Goal: Check status: Check status

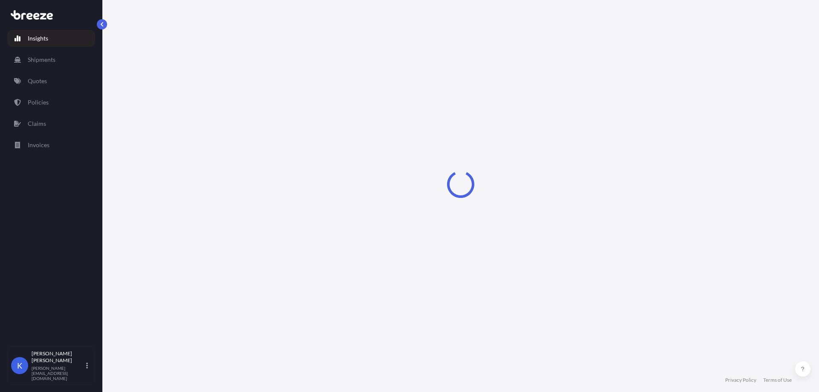
select select "2025"
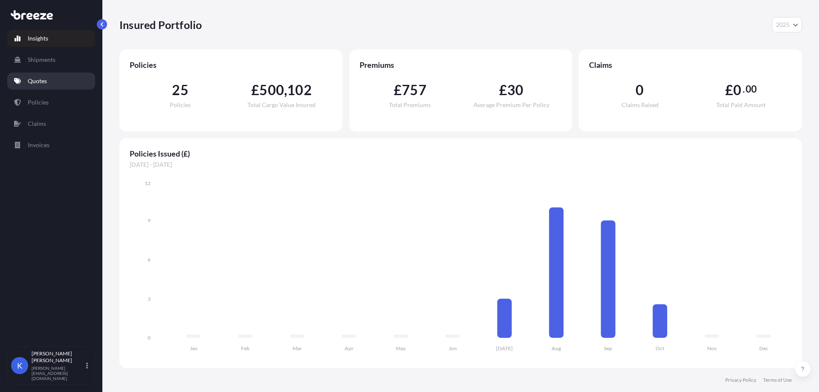
click at [42, 77] on p "Quotes" at bounding box center [37, 81] width 19 height 9
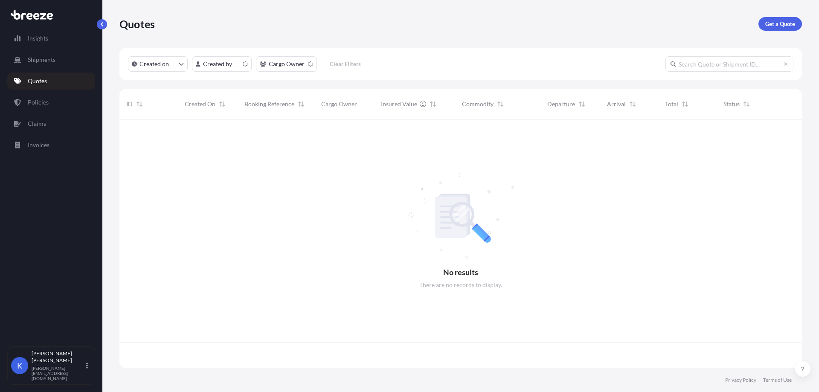
scroll to position [247, 677]
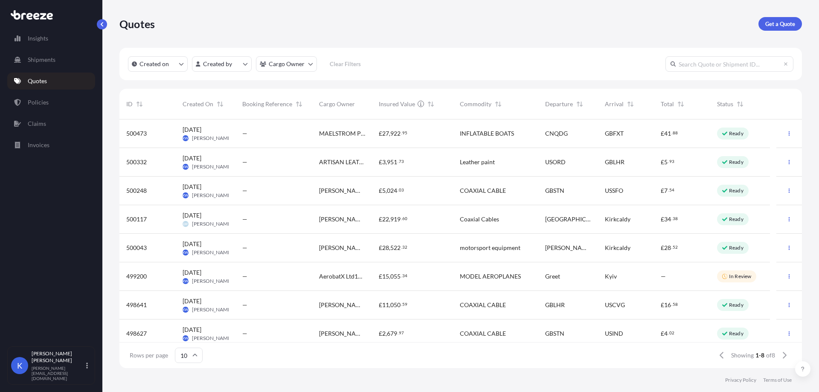
click at [709, 163] on div "£ 5 . 93" at bounding box center [682, 162] width 56 height 29
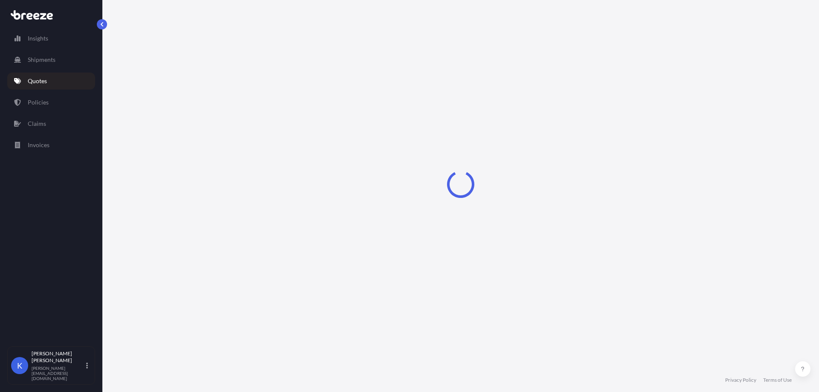
select select "Road"
select select "Air"
select select "Road"
select select "1"
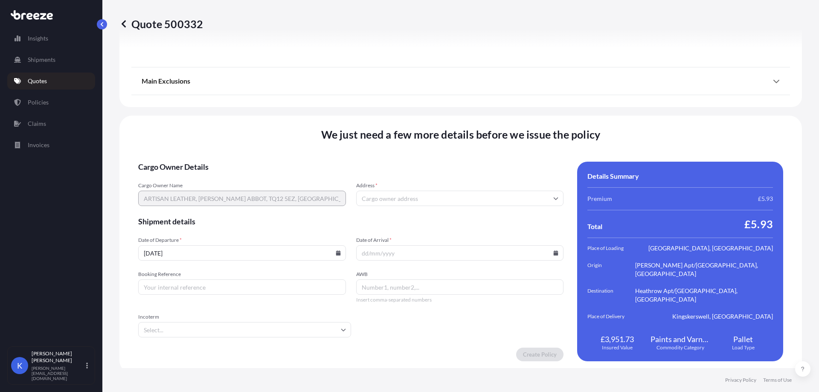
scroll to position [1132, 0]
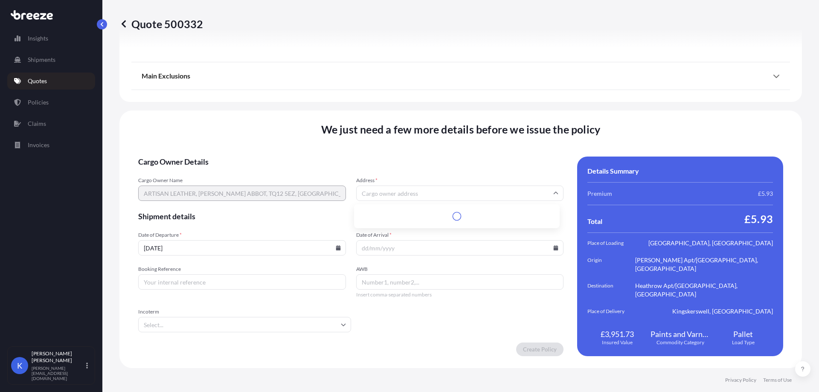
click at [378, 194] on input "Address *" at bounding box center [460, 193] width 208 height 15
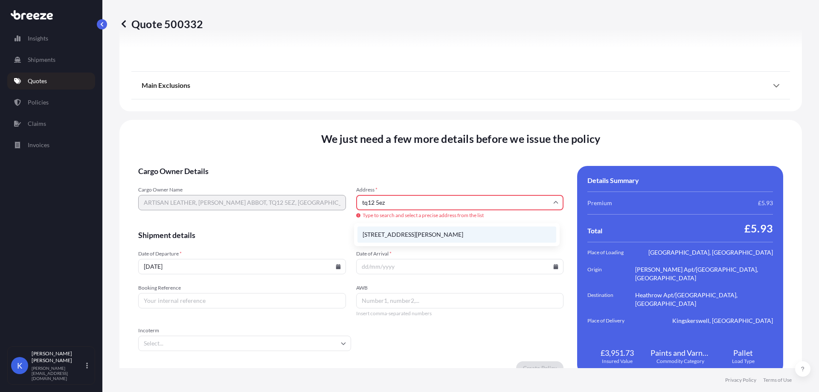
click at [419, 230] on li "[STREET_ADDRESS][PERSON_NAME]" at bounding box center [457, 235] width 199 height 16
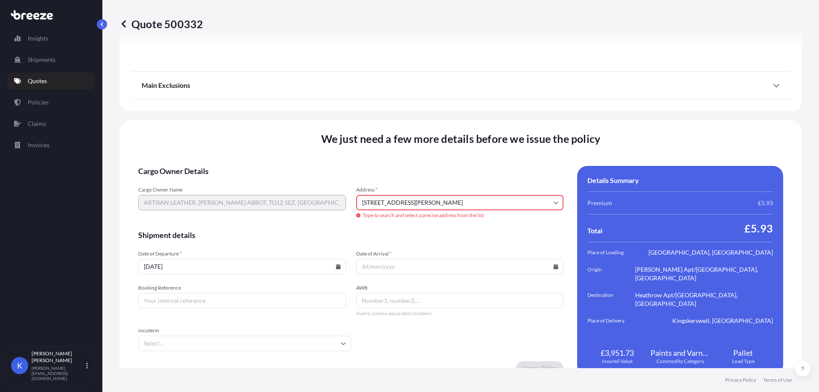
type input "[STREET_ADDRESS][PERSON_NAME]"
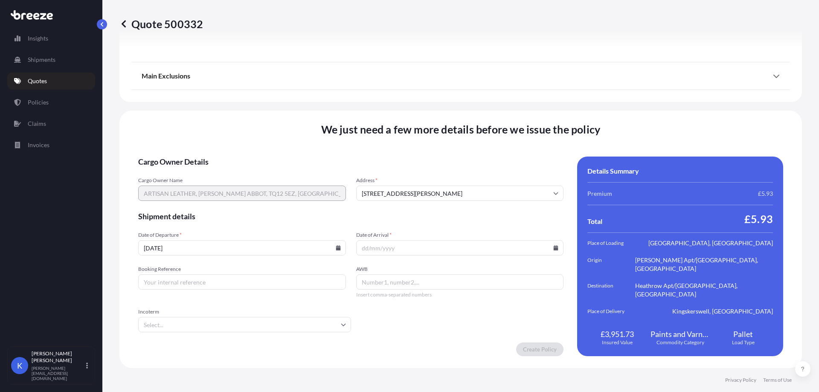
click at [262, 245] on input "[DATE]" at bounding box center [242, 247] width 208 height 15
click at [338, 250] on icon at bounding box center [338, 247] width 5 height 5
click at [274, 140] on button "4" at bounding box center [267, 139] width 14 height 14
type input "[DATE]"
click at [554, 248] on icon at bounding box center [556, 247] width 5 height 5
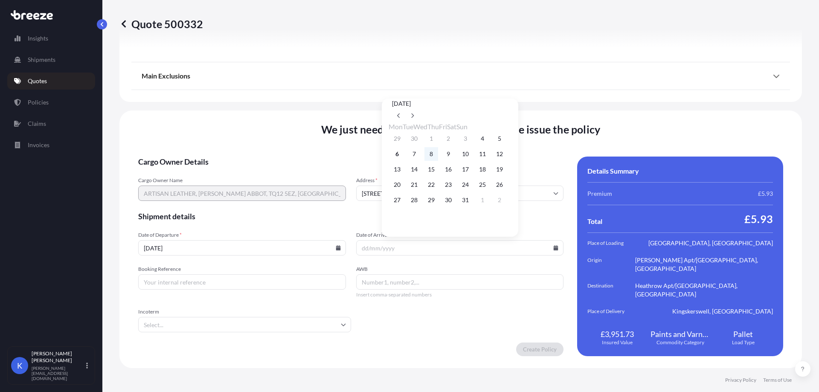
click at [435, 155] on button "8" at bounding box center [432, 154] width 14 height 14
type input "[DATE]"
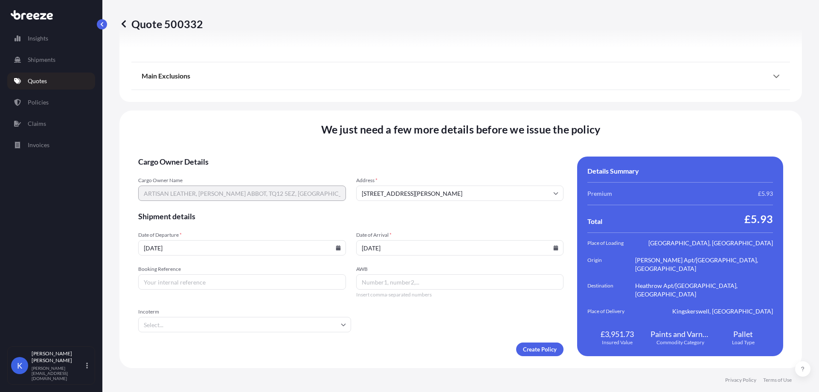
click at [222, 280] on input "Booking Reference" at bounding box center [242, 281] width 208 height 15
click at [181, 285] on input "Booking Reference" at bounding box center [242, 281] width 208 height 15
paste input "AIJ002422"
type input "AIJ002422"
click at [384, 280] on input "AWB" at bounding box center [460, 281] width 208 height 15
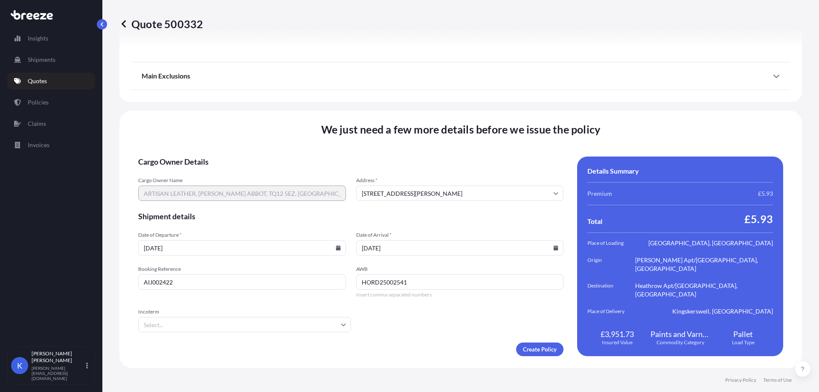
type input "HORD25002541"
click at [186, 331] on input "Incoterm" at bounding box center [244, 324] width 213 height 15
type input "EX"
click at [169, 345] on li "EXW" at bounding box center [244, 347] width 204 height 16
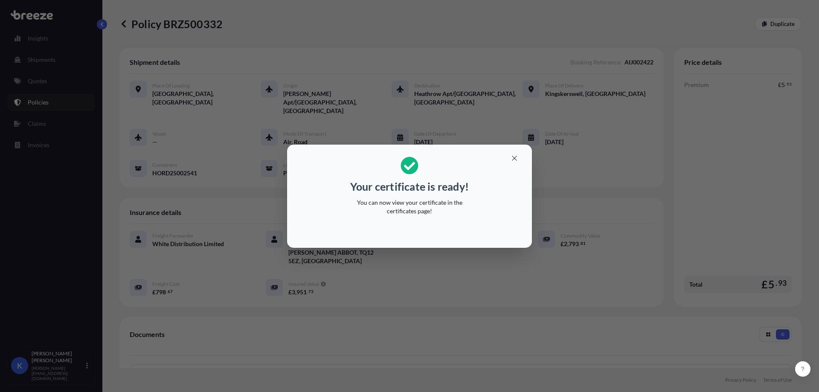
click at [420, 317] on div "Your certificate is ready! You can now view your certificate in the certificate…" at bounding box center [409, 196] width 819 height 392
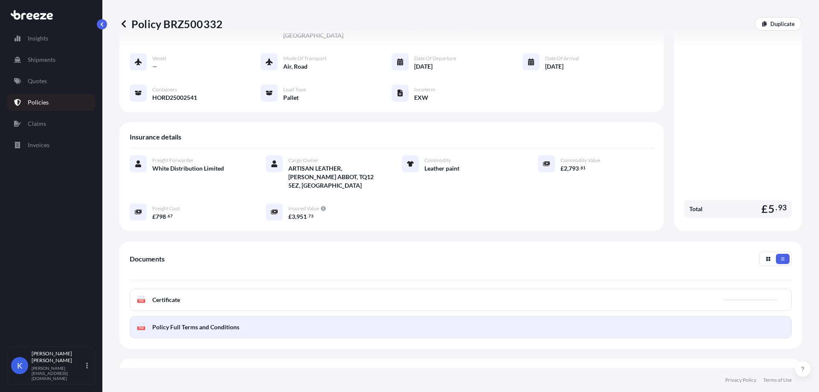
scroll to position [121, 0]
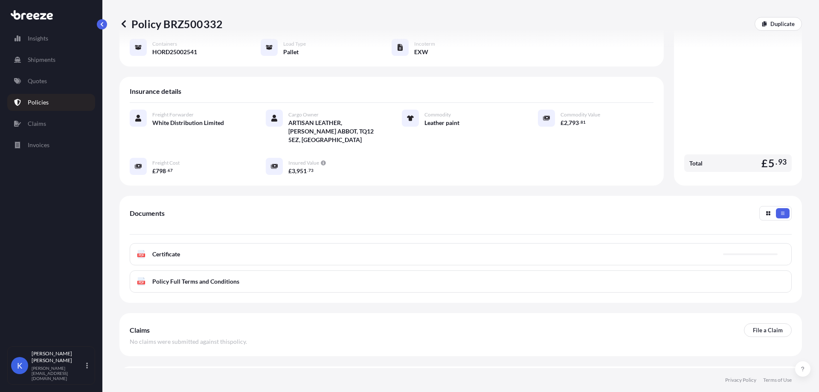
click at [279, 243] on div "PDF Certificate" at bounding box center [461, 254] width 662 height 22
click at [265, 243] on div "PDF Certificate" at bounding box center [461, 254] width 662 height 22
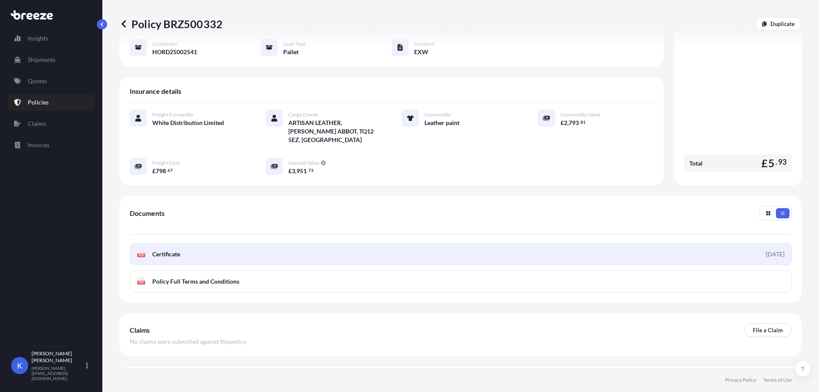
click at [163, 250] on span "Certificate" at bounding box center [166, 254] width 28 height 9
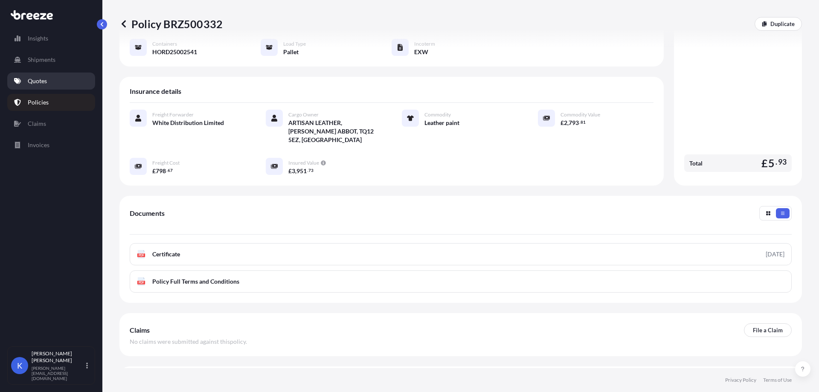
click at [64, 74] on link "Quotes" at bounding box center [51, 81] width 88 height 17
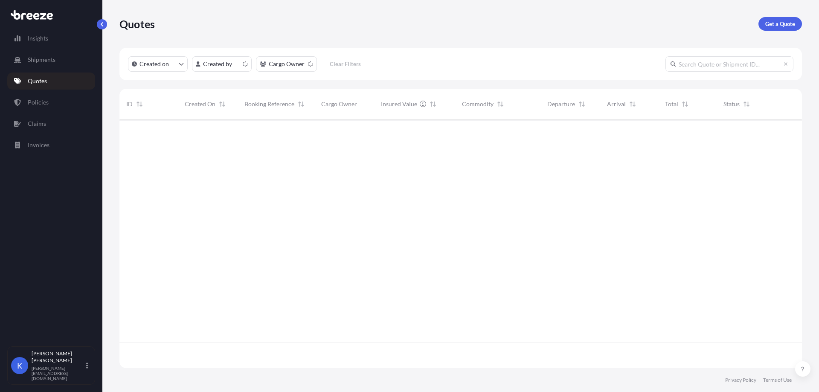
scroll to position [247, 677]
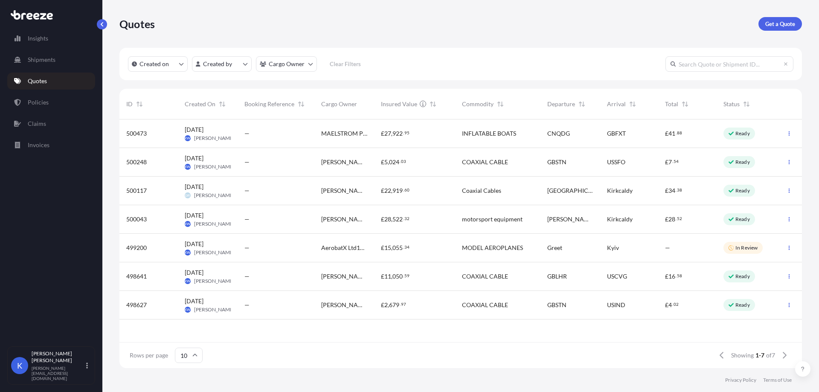
click at [297, 195] on div "—" at bounding box center [276, 191] width 77 height 29
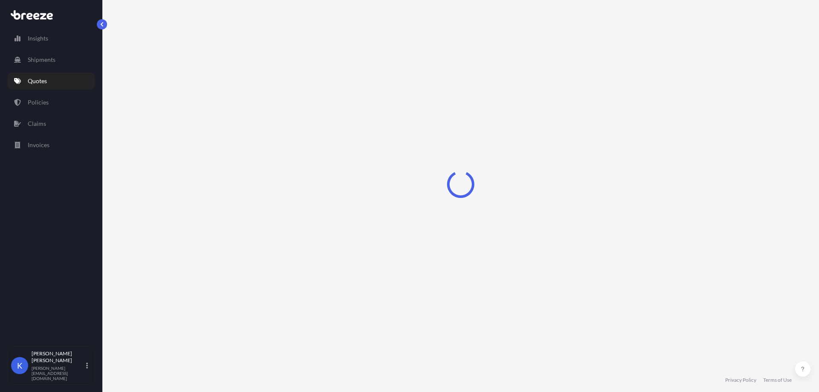
select select "Rail"
select select "1"
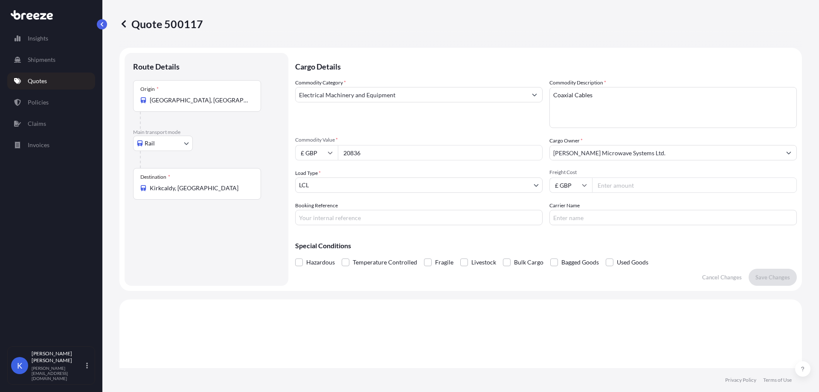
click at [633, 186] on input "Freight Cost" at bounding box center [694, 185] width 205 height 15
type input "985.60"
click at [382, 217] on input "Booking Reference" at bounding box center [419, 217] width 248 height 15
type input "SIJ002421"
click at [575, 211] on input "Carrier Name" at bounding box center [674, 217] width 248 height 15
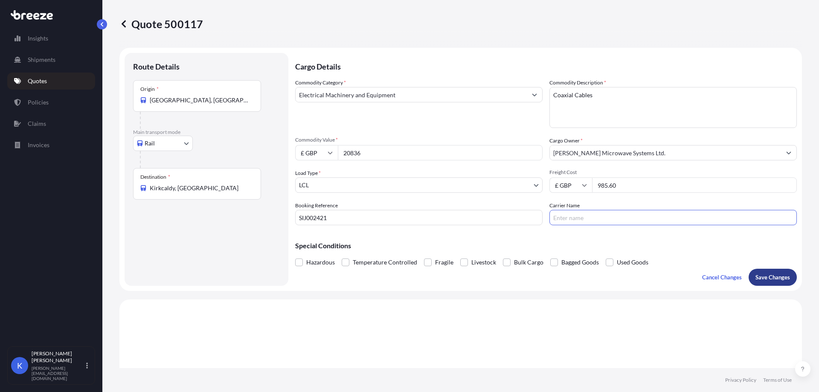
click at [769, 271] on button "Save Changes" at bounding box center [773, 277] width 48 height 17
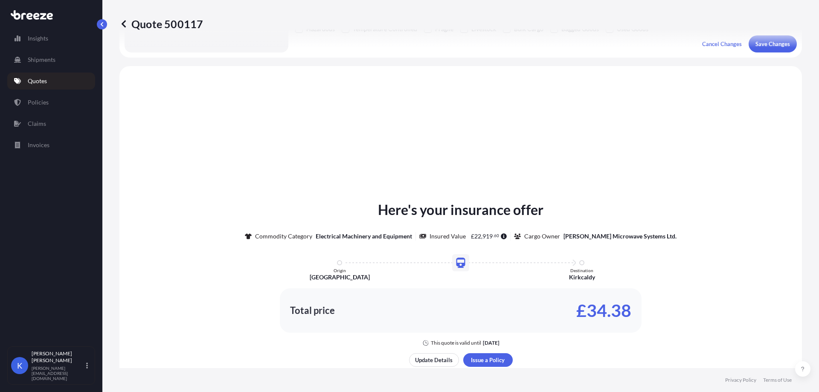
scroll to position [257, 0]
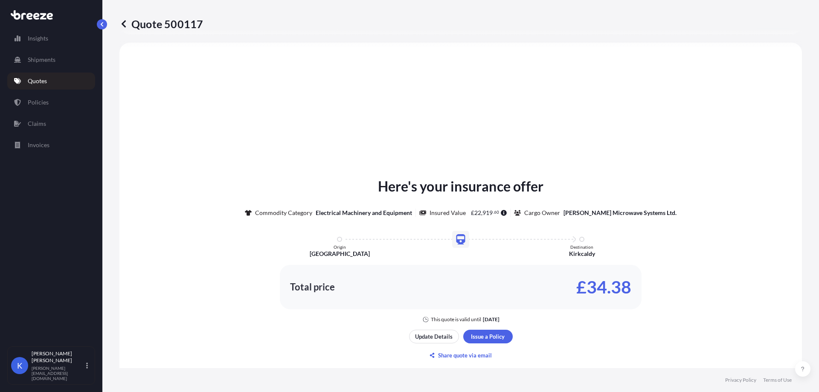
select select "Rail"
select select "1"
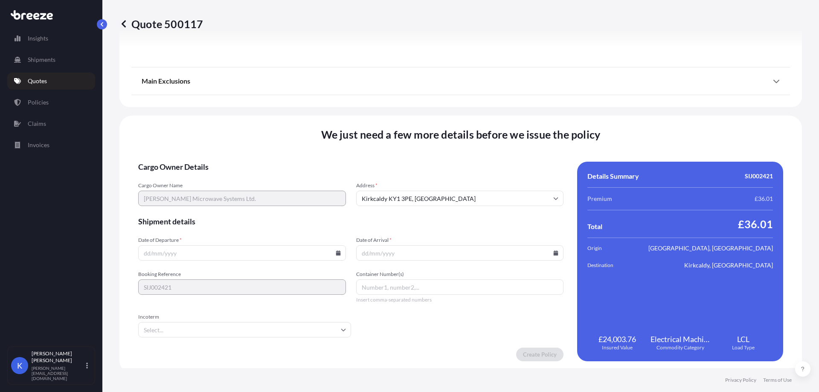
scroll to position [962, 0]
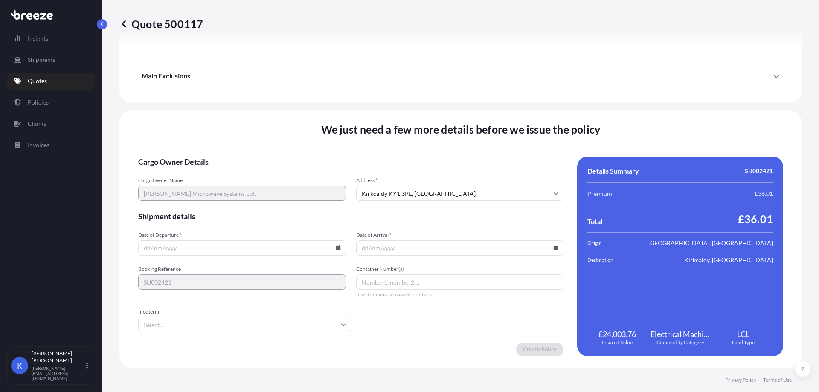
click at [332, 245] on input "Date of Departure *" at bounding box center [242, 247] width 208 height 15
click at [340, 247] on input "Date of Departure *" at bounding box center [242, 247] width 208 height 15
click at [337, 247] on icon at bounding box center [338, 247] width 5 height 5
click at [183, 156] on button "6" at bounding box center [182, 154] width 14 height 14
type input "[DATE]"
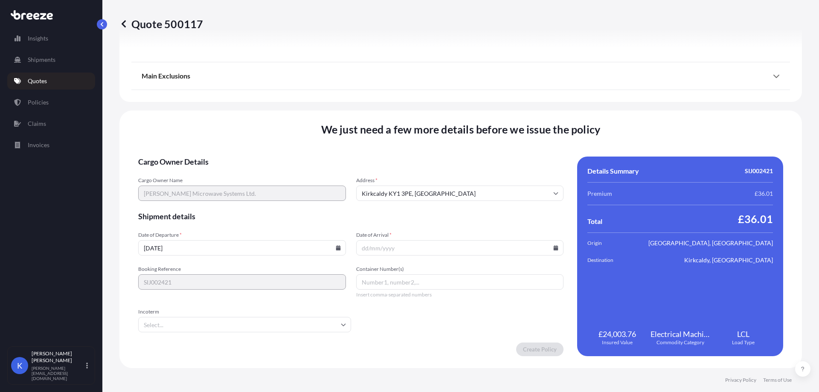
click at [548, 246] on input "Date of Arrival *" at bounding box center [460, 247] width 208 height 15
click at [554, 248] on icon at bounding box center [556, 247] width 5 height 5
click at [414, 114] on icon at bounding box center [413, 116] width 3 height 5
click at [418, 205] on button "25" at bounding box center [415, 200] width 14 height 14
type input "[DATE]"
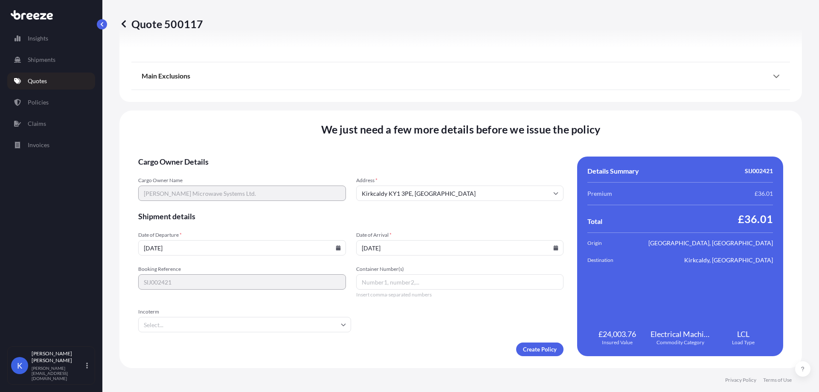
click at [252, 327] on input "Incoterm" at bounding box center [244, 324] width 213 height 15
type input "EXW"
click at [234, 342] on li "EXW" at bounding box center [244, 347] width 204 height 16
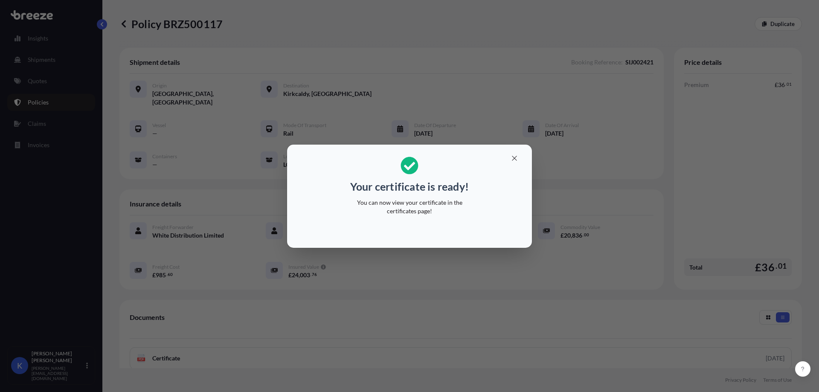
click at [514, 211] on h2 "Your certificate is ready! You can now view your certificate in the certificate…" at bounding box center [409, 186] width 231 height 69
click at [516, 153] on button "button" at bounding box center [514, 159] width 21 height 14
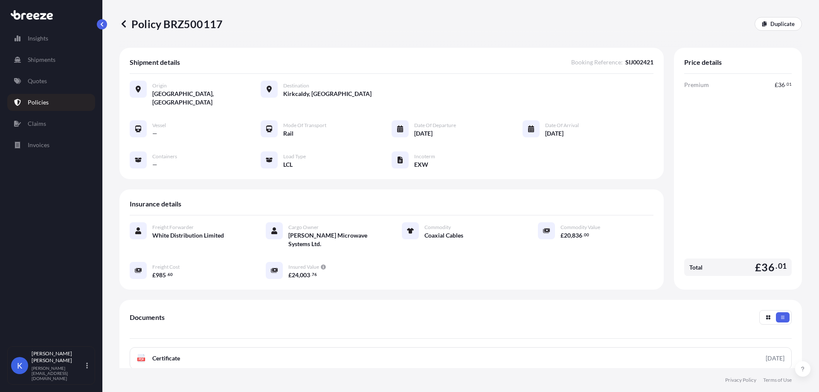
scroll to position [85, 0]
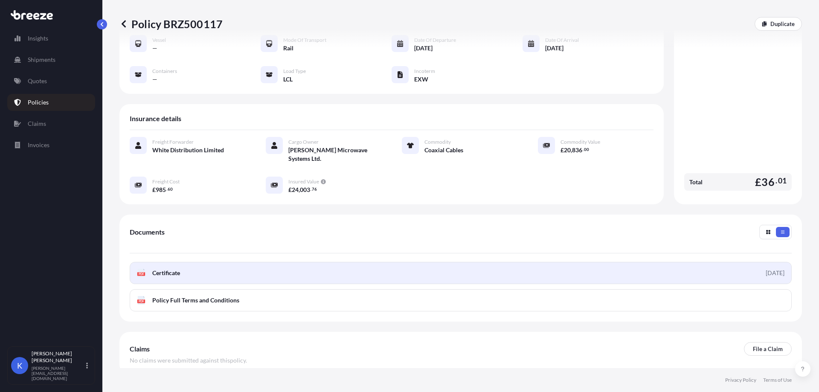
click at [156, 269] on span "Certificate" at bounding box center [166, 273] width 28 height 9
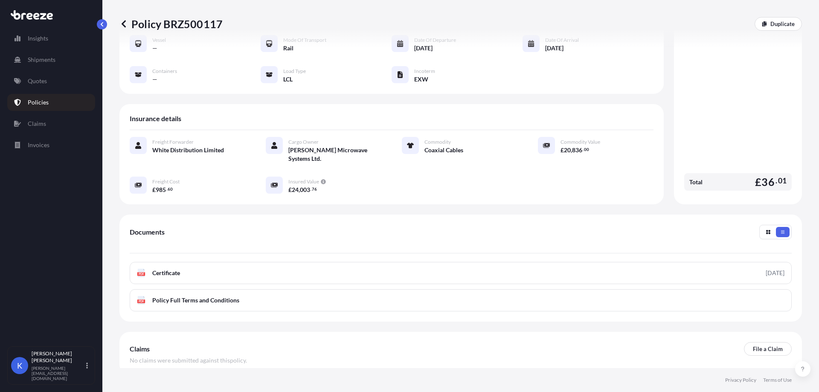
click at [298, 3] on div "Policy BRZ500117 Duplicate" at bounding box center [461, 24] width 683 height 48
click at [23, 106] on link "Policies" at bounding box center [51, 102] width 88 height 17
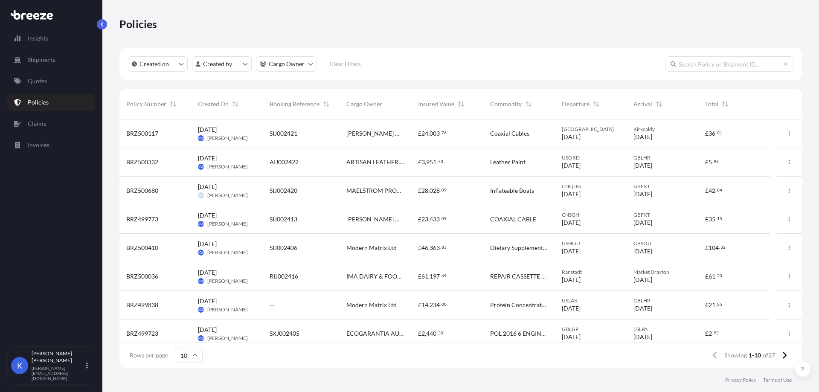
scroll to position [63, 0]
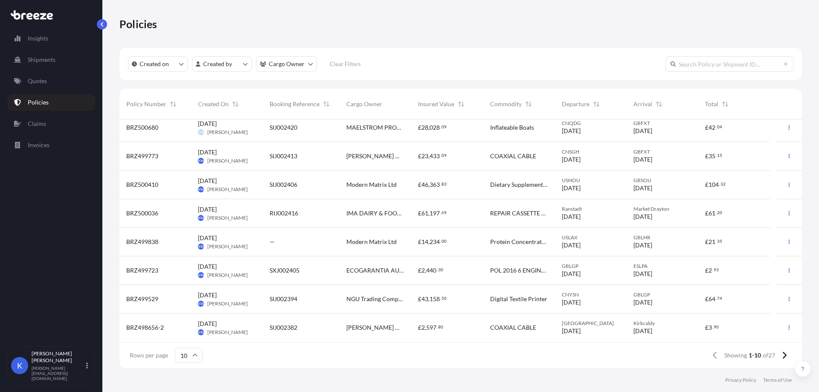
click at [193, 357] on icon at bounding box center [194, 355] width 5 height 5
click at [190, 332] on div "50" at bounding box center [188, 332] width 21 height 16
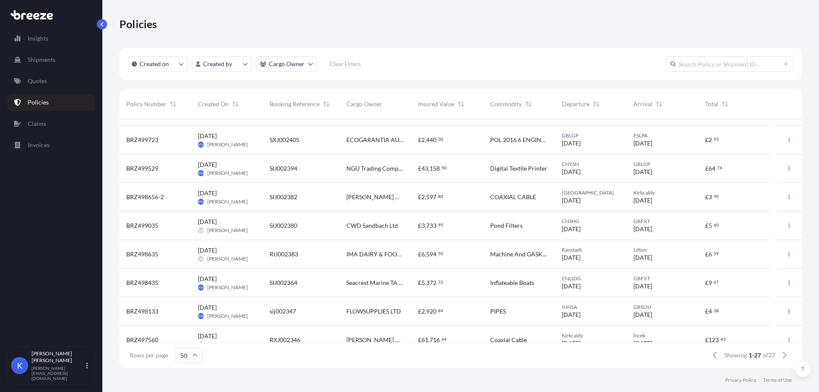
scroll to position [213, 0]
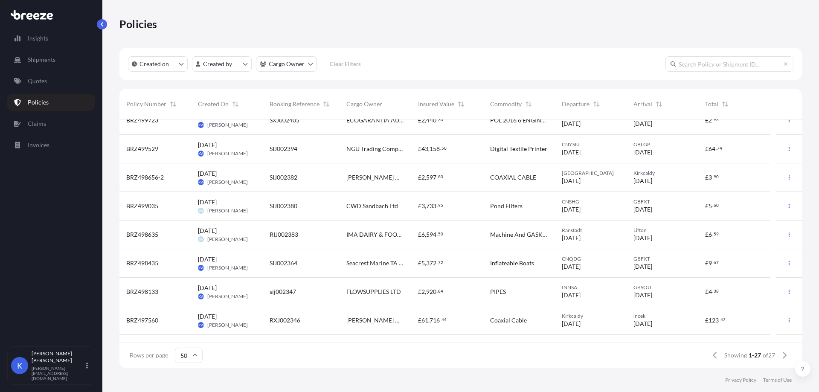
click at [314, 297] on div "sij002347" at bounding box center [301, 292] width 77 height 29
